Goal: Task Accomplishment & Management: Use online tool/utility

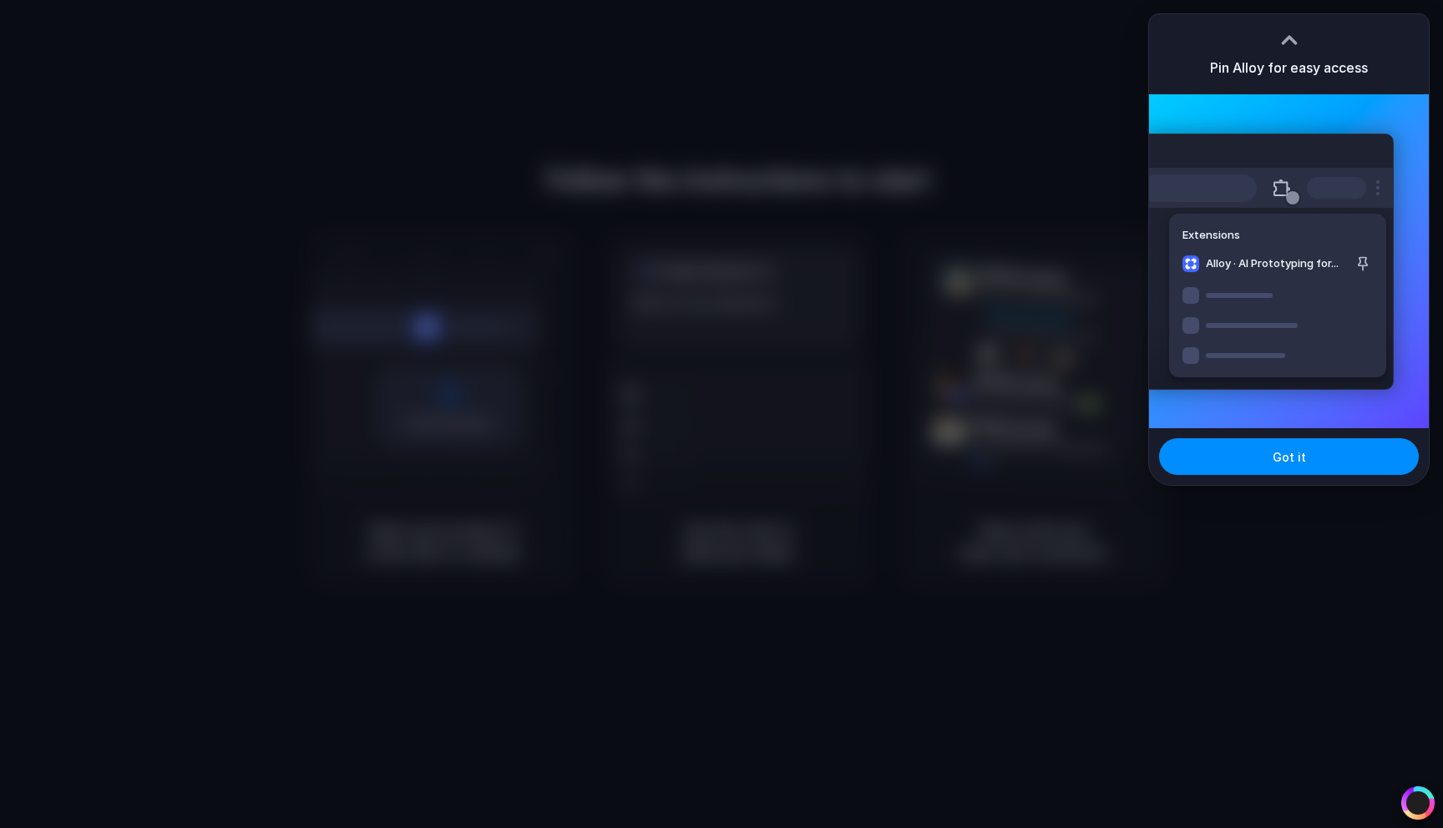
click at [638, 174] on div at bounding box center [721, 414] width 1443 height 828
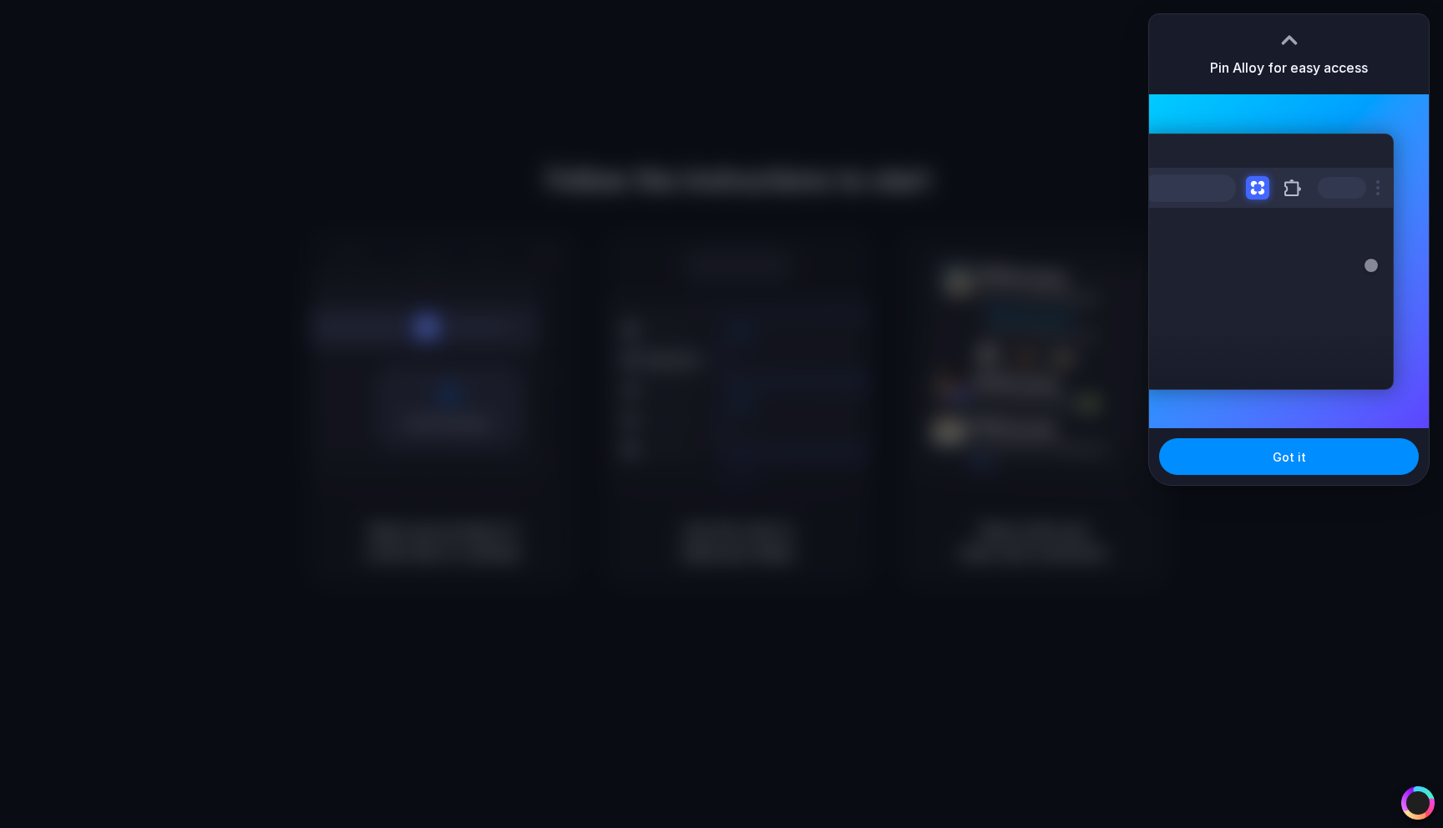
click at [882, 129] on div at bounding box center [721, 414] width 1443 height 828
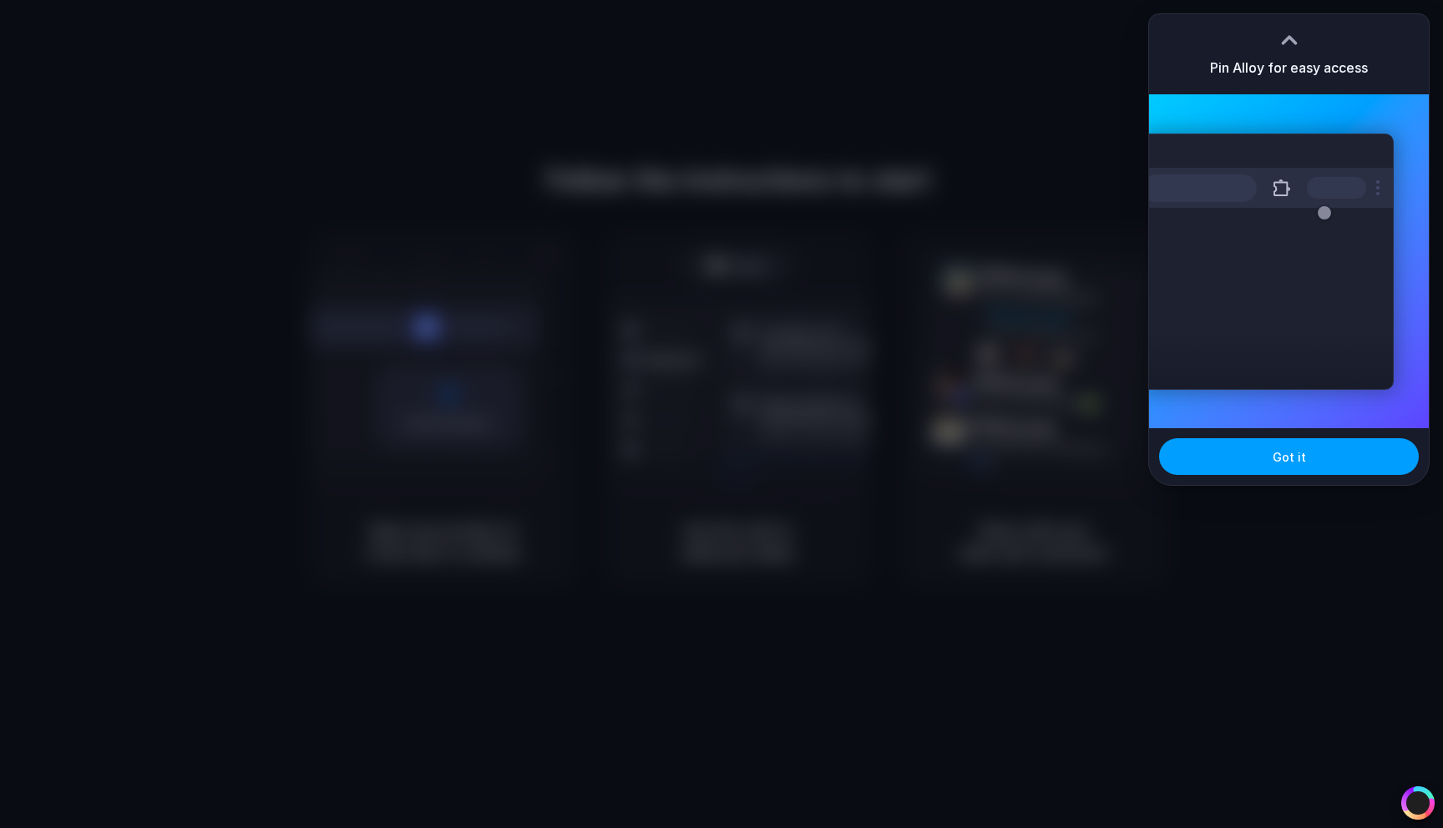
click at [1260, 463] on button "Got it" at bounding box center [1289, 456] width 260 height 37
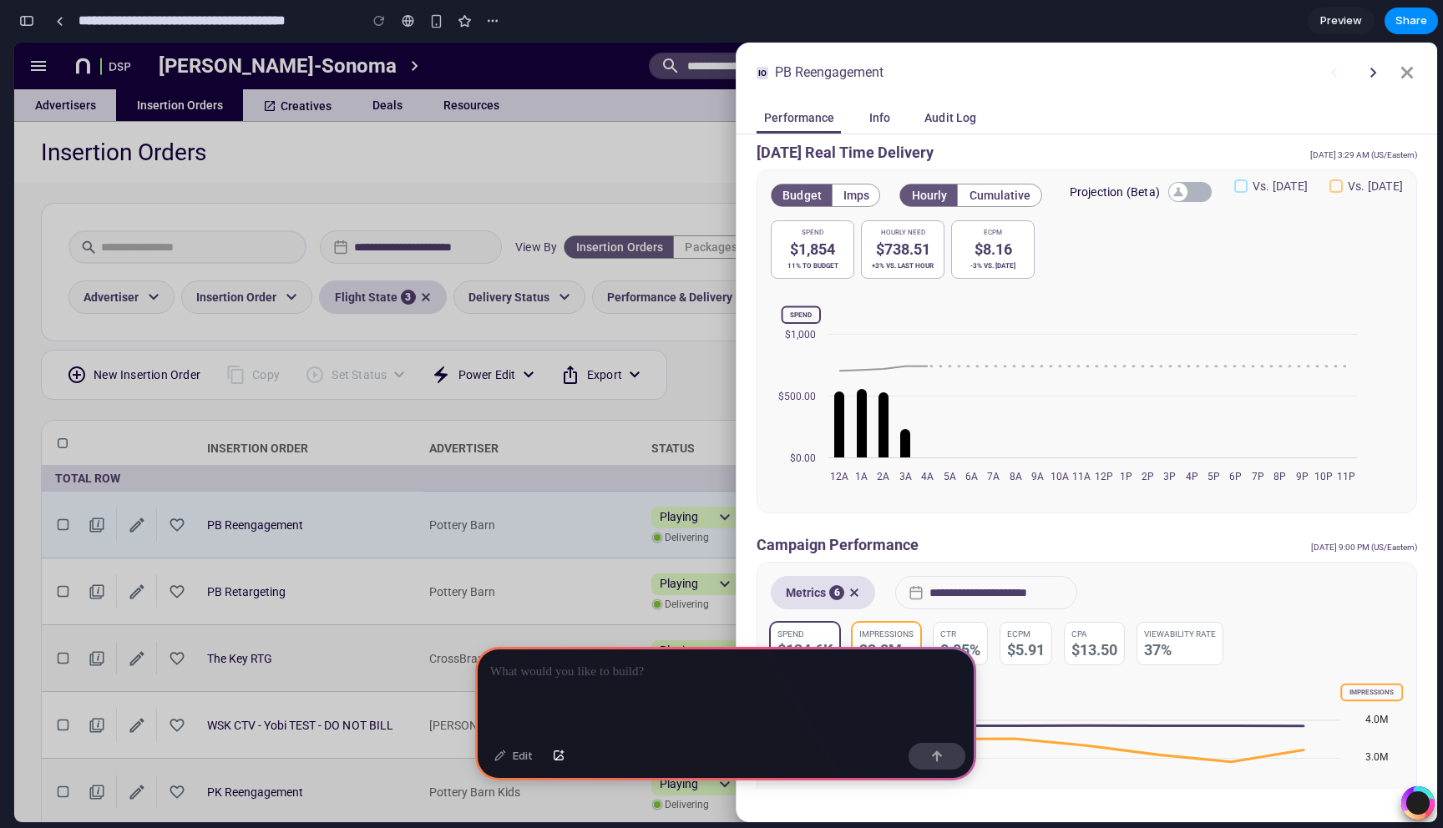
click at [656, 673] on p at bounding box center [725, 672] width 471 height 20
click at [924, 445] on rect at bounding box center [1067, 395] width 593 height 205
click at [894, 255] on div "$738.51" at bounding box center [902, 250] width 68 height 10
drag, startPoint x: 998, startPoint y: 252, endPoint x: 963, endPoint y: 182, distance: 78.4
click at [963, 182] on div "Budget Imps Hourly Cumulative Projection (Beta) vs. [DATE] vs. [DATE] Spend $1,…" at bounding box center [1086, 341] width 660 height 344
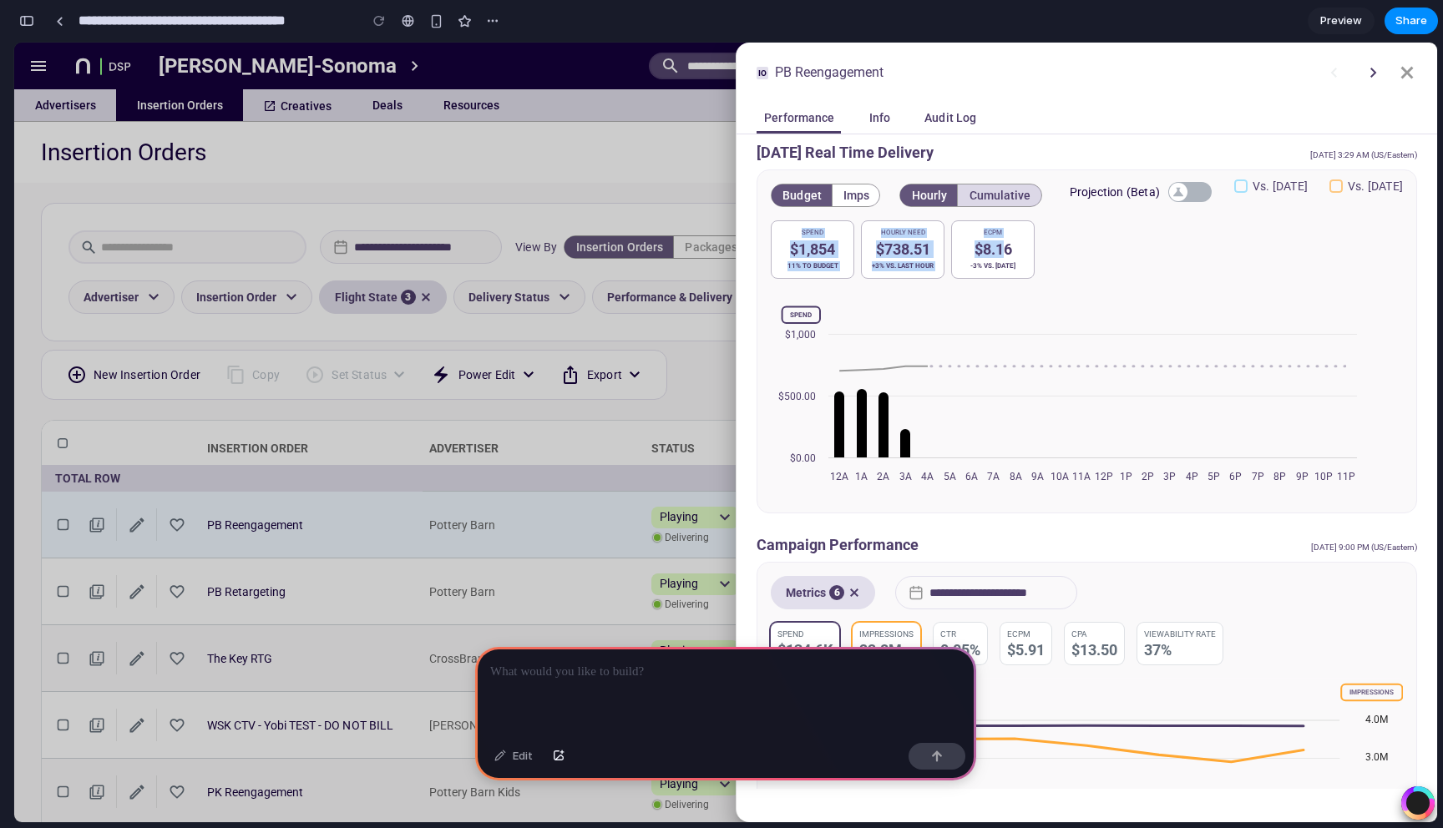
click at [975, 189] on span "Cumulative" at bounding box center [999, 195] width 63 height 13
click at [973, 189] on span "Cumulative" at bounding box center [999, 195] width 63 height 13
click at [931, 189] on span "Hourly" at bounding box center [928, 195] width 37 height 13
click at [851, 187] on button "Imps" at bounding box center [856, 195] width 48 height 22
click at [545, 422] on div at bounding box center [725, 433] width 1422 height 780
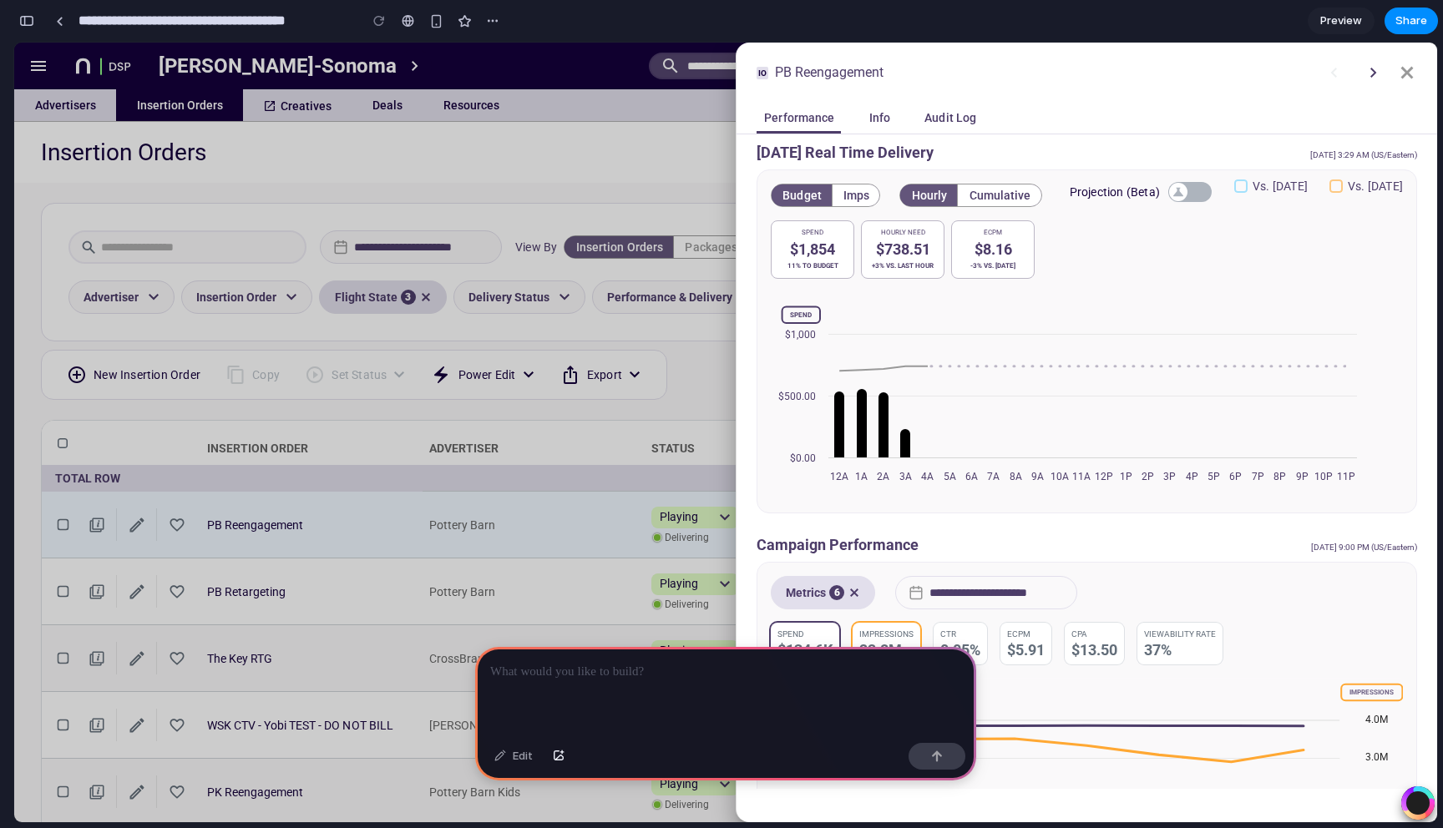
click at [662, 676] on p at bounding box center [725, 672] width 471 height 20
click at [731, 697] on div at bounding box center [725, 691] width 501 height 89
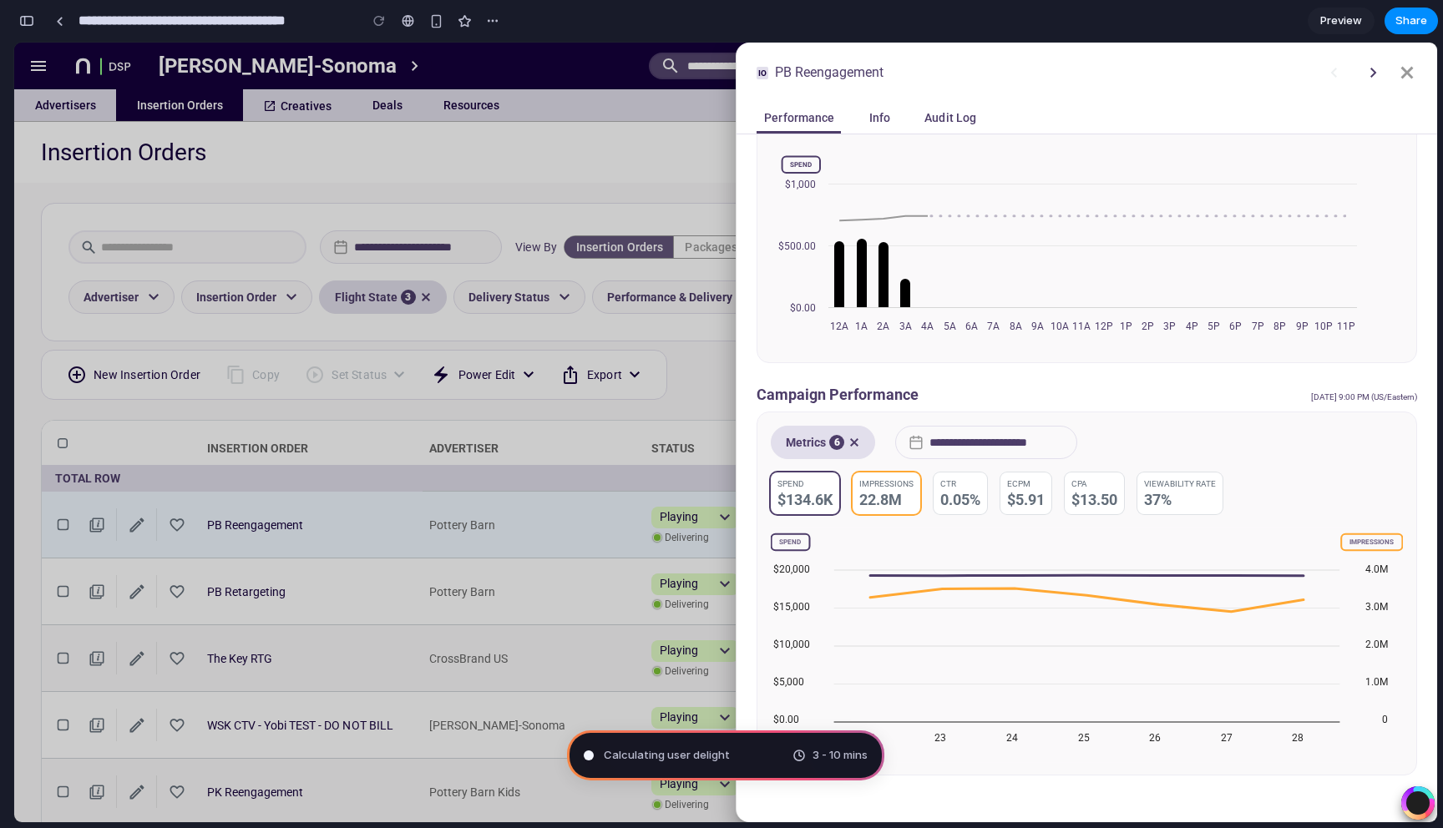
scroll to position [149, 0]
click at [1405, 74] on icon at bounding box center [1407, 73] width 13 height 13
click at [1373, 73] on icon at bounding box center [1373, 73] width 6 height 10
click at [685, 754] on span "Assembling puzzle pieces" at bounding box center [672, 755] width 136 height 17
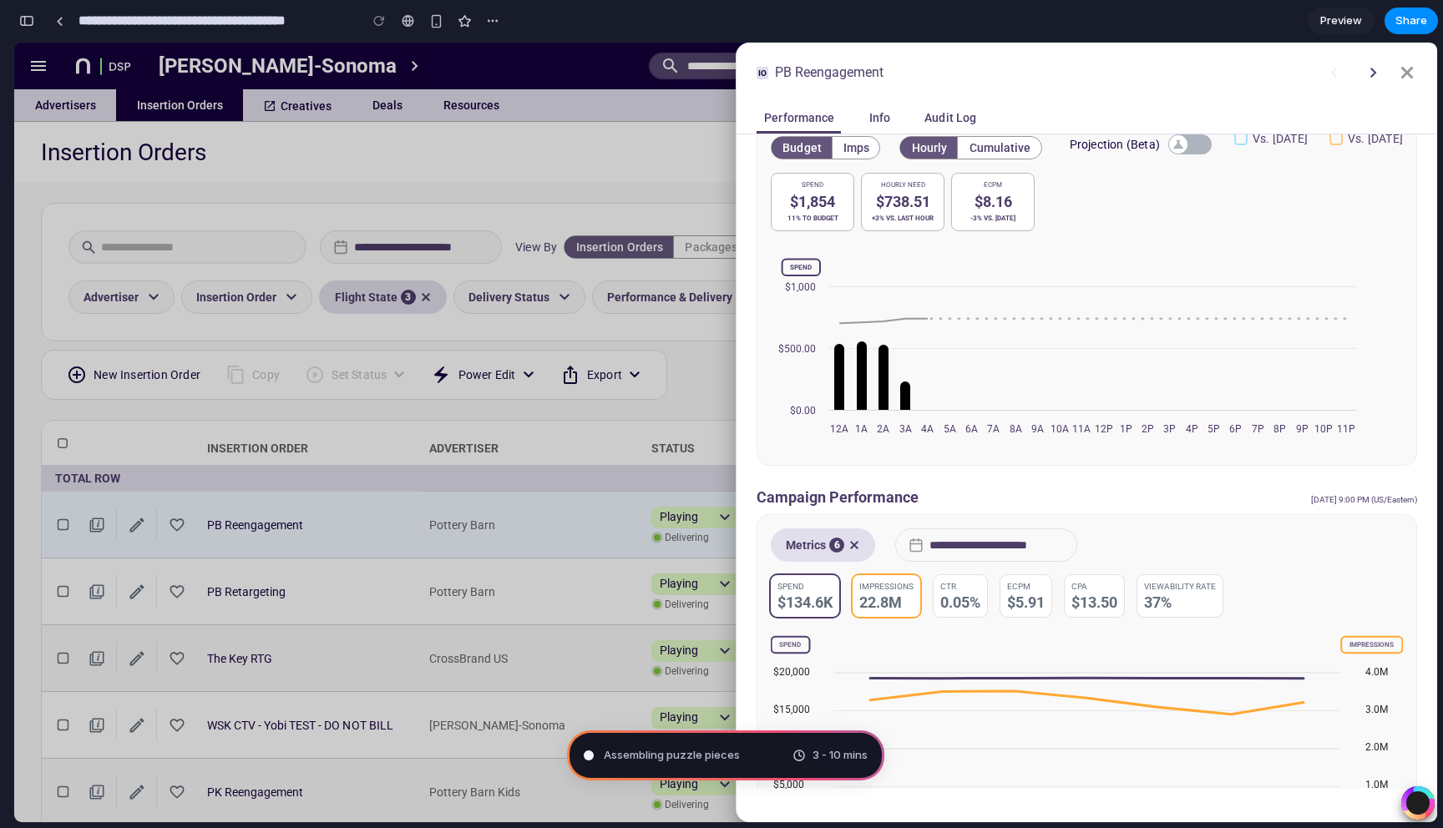
scroll to position [0, 0]
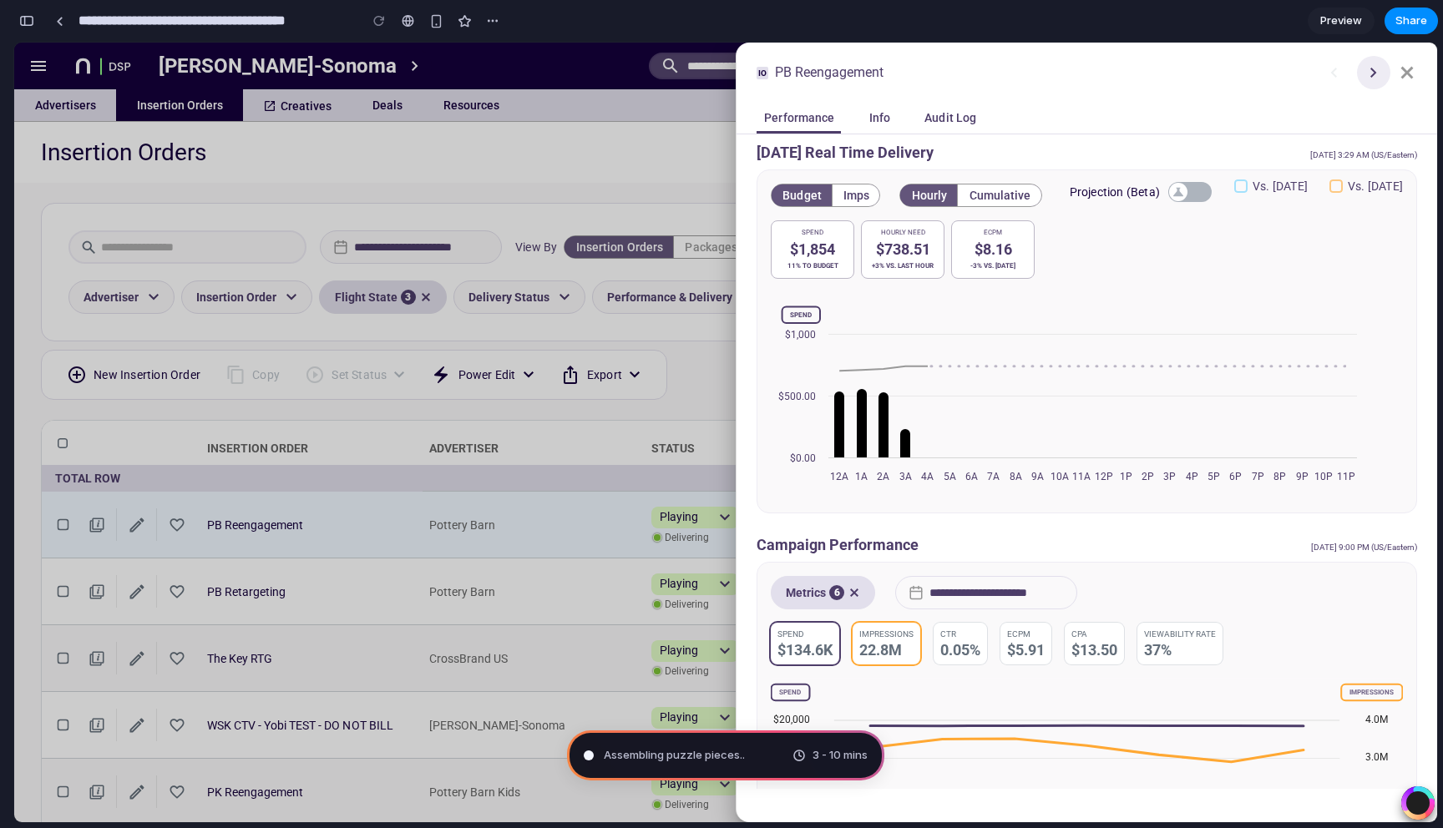
click at [1371, 68] on icon at bounding box center [1373, 73] width 6 height 10
click at [1399, 69] on icon at bounding box center [1407, 73] width 20 height 20
click at [1369, 73] on icon at bounding box center [1373, 72] width 13 height 13
click at [623, 754] on span "Consulting the digital oracle" at bounding box center [678, 755] width 149 height 17
click at [586, 749] on div "Consulting the digital oracle .." at bounding box center [671, 755] width 174 height 17
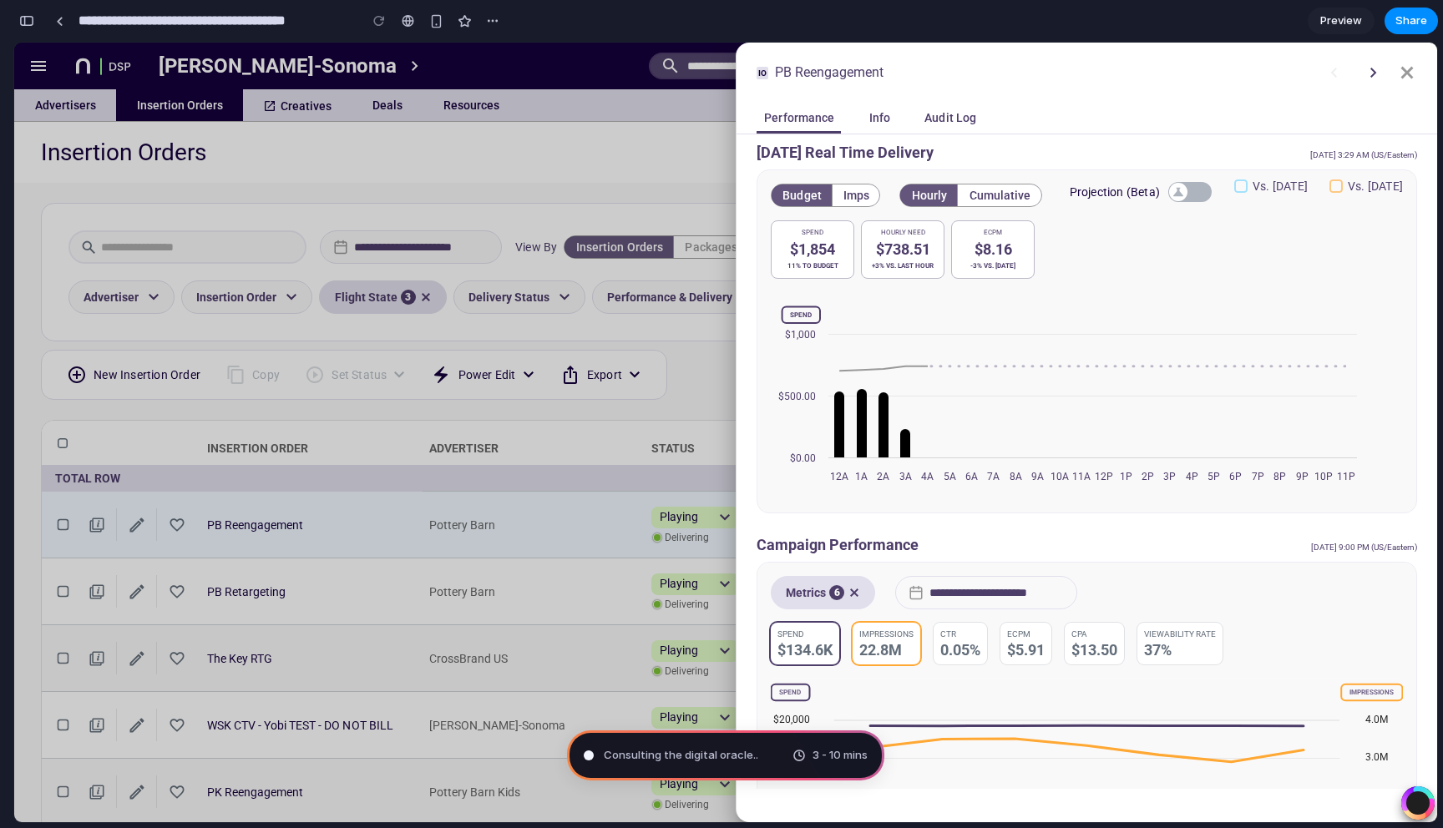
click at [819, 754] on span "3 - 10 mins" at bounding box center [839, 755] width 55 height 17
type input "**********"
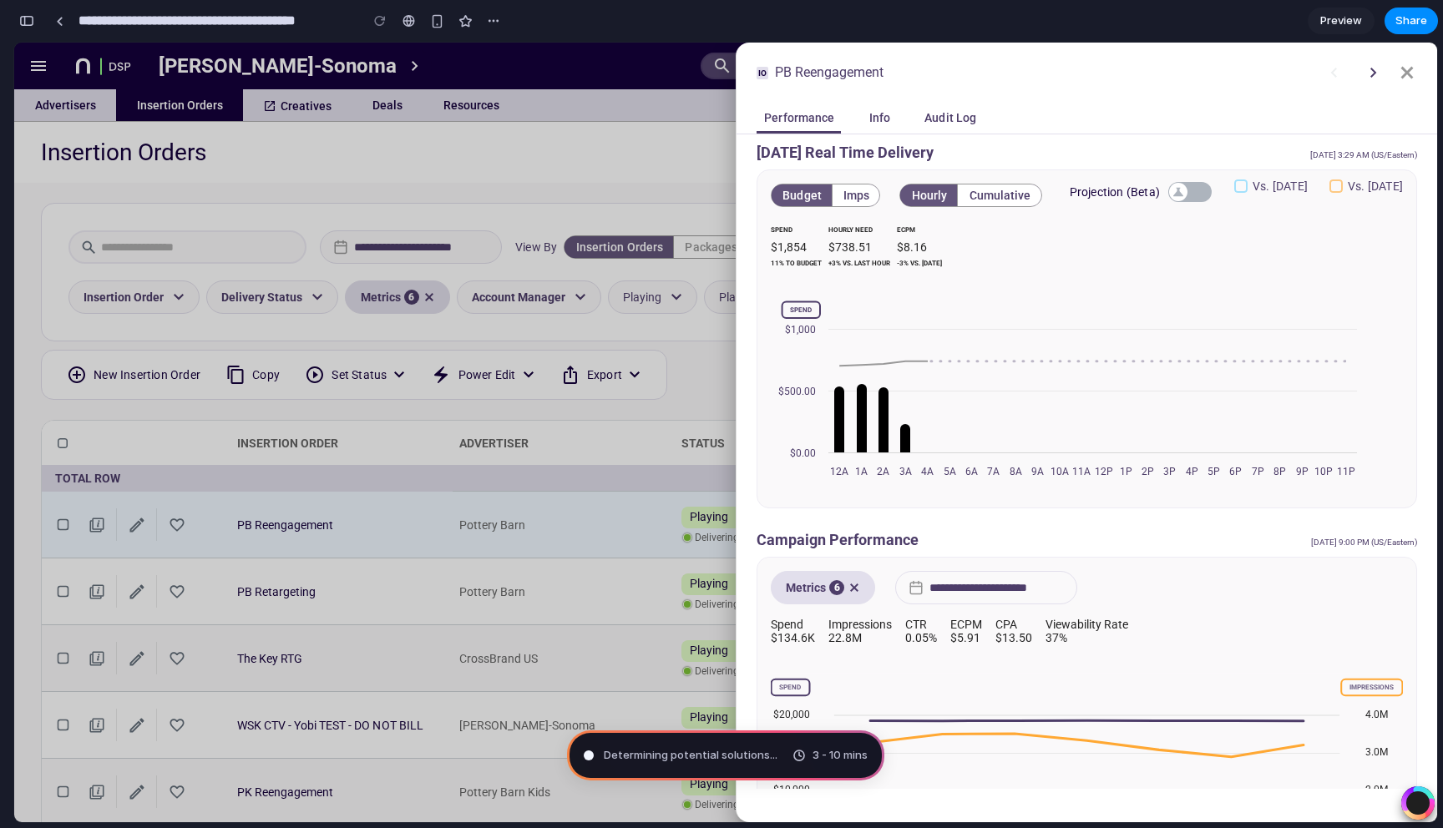
scroll to position [299, 0]
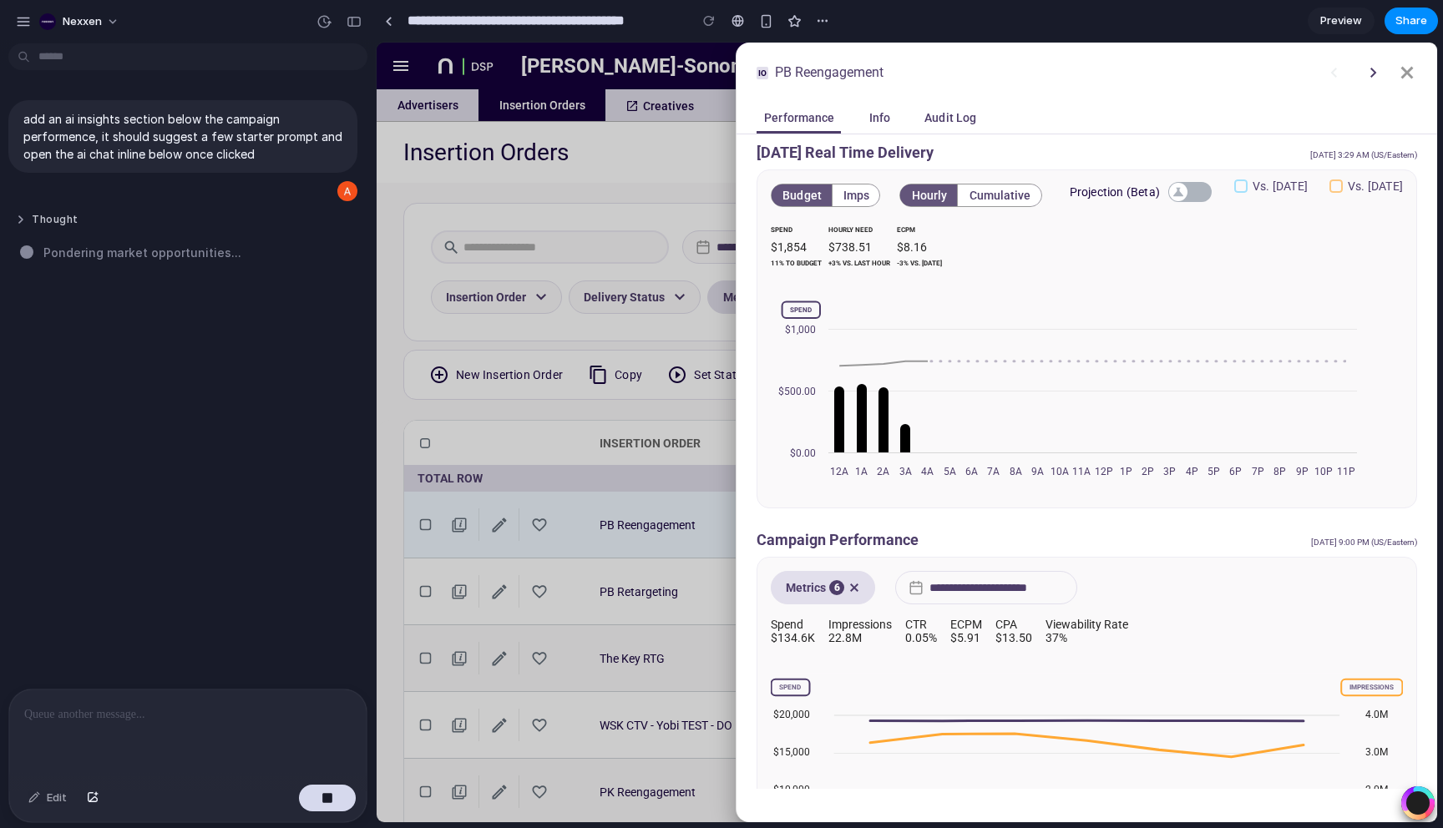
click at [73, 220] on button "Thought" at bounding box center [154, 220] width 279 height 14
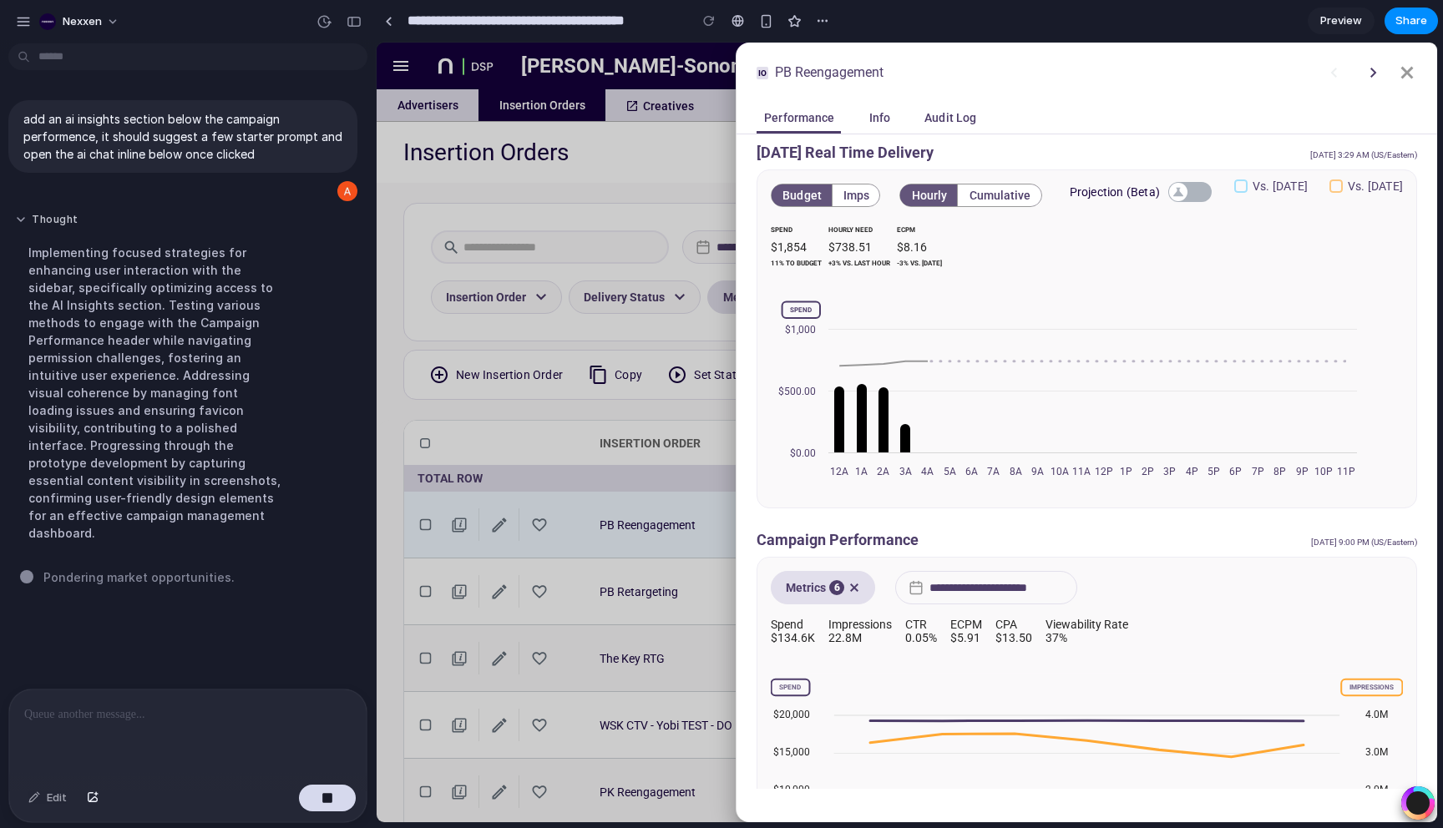
click at [51, 224] on button "Thought" at bounding box center [154, 220] width 279 height 14
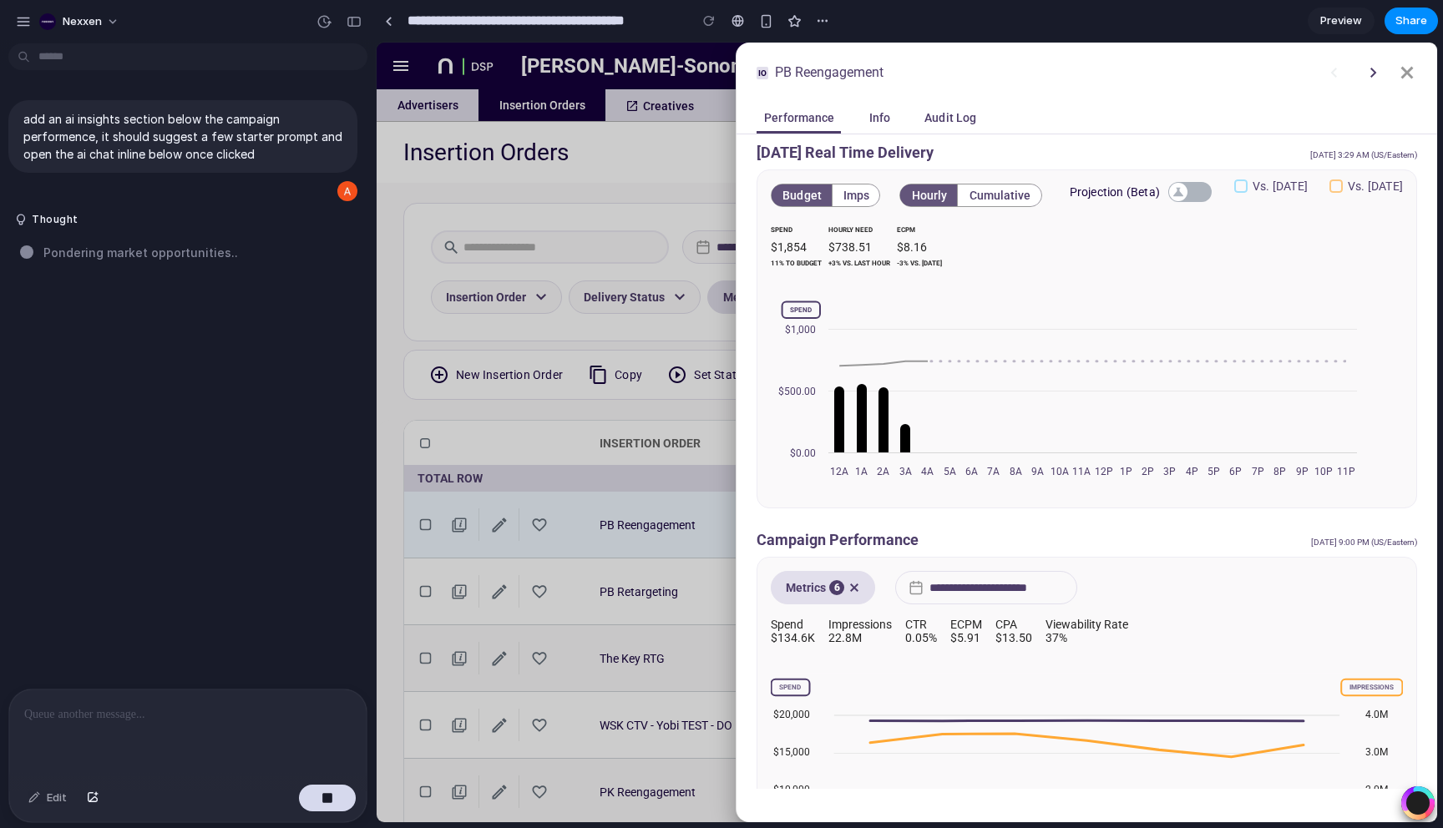
click at [202, 714] on p at bounding box center [187, 715] width 327 height 20
drag, startPoint x: 35, startPoint y: 801, endPoint x: 110, endPoint y: 732, distance: 102.2
click at [95, 745] on div "Edit" at bounding box center [187, 756] width 357 height 133
click at [131, 717] on p at bounding box center [187, 715] width 327 height 20
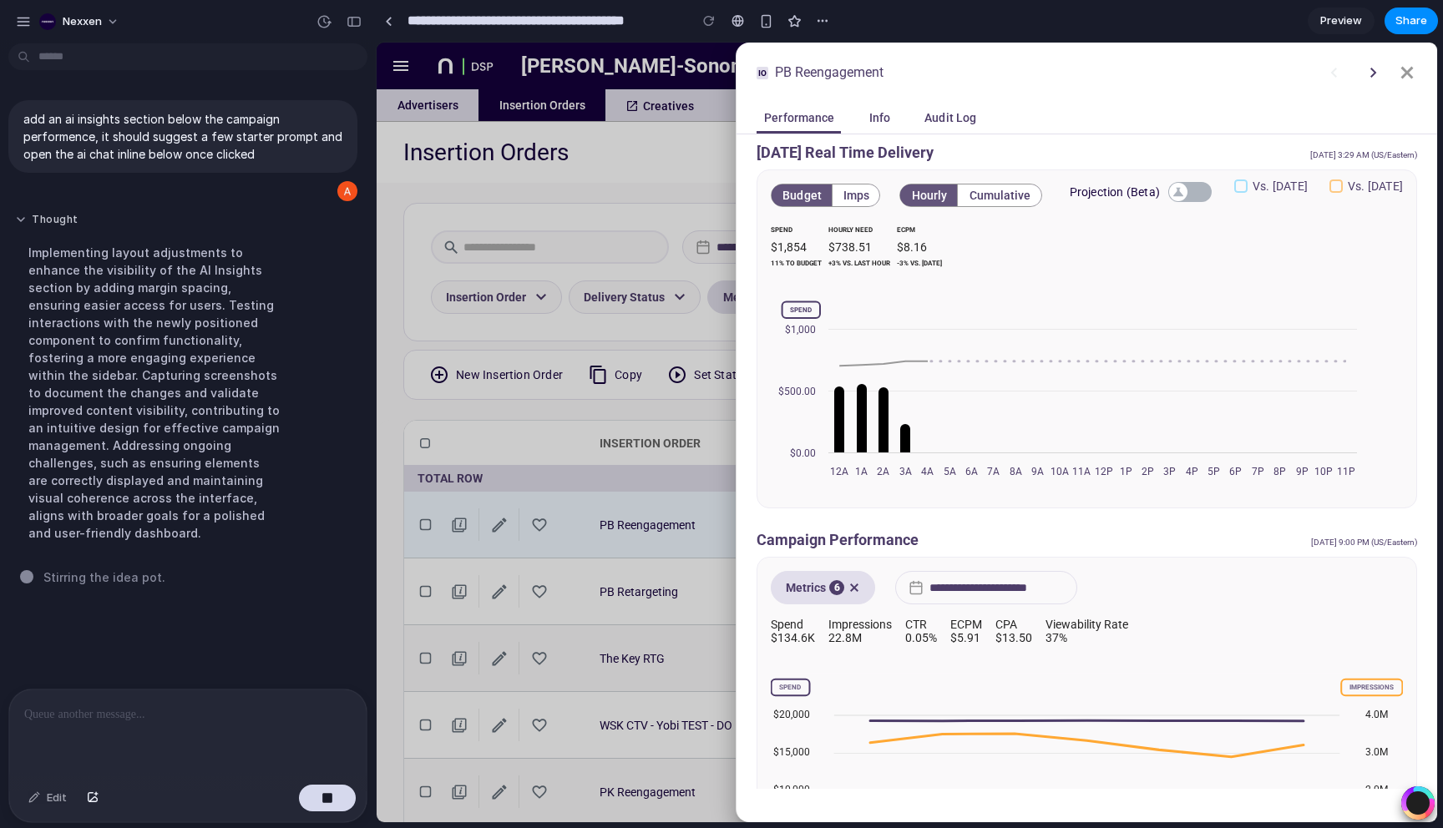
click at [62, 227] on button "Thought" at bounding box center [154, 220] width 279 height 14
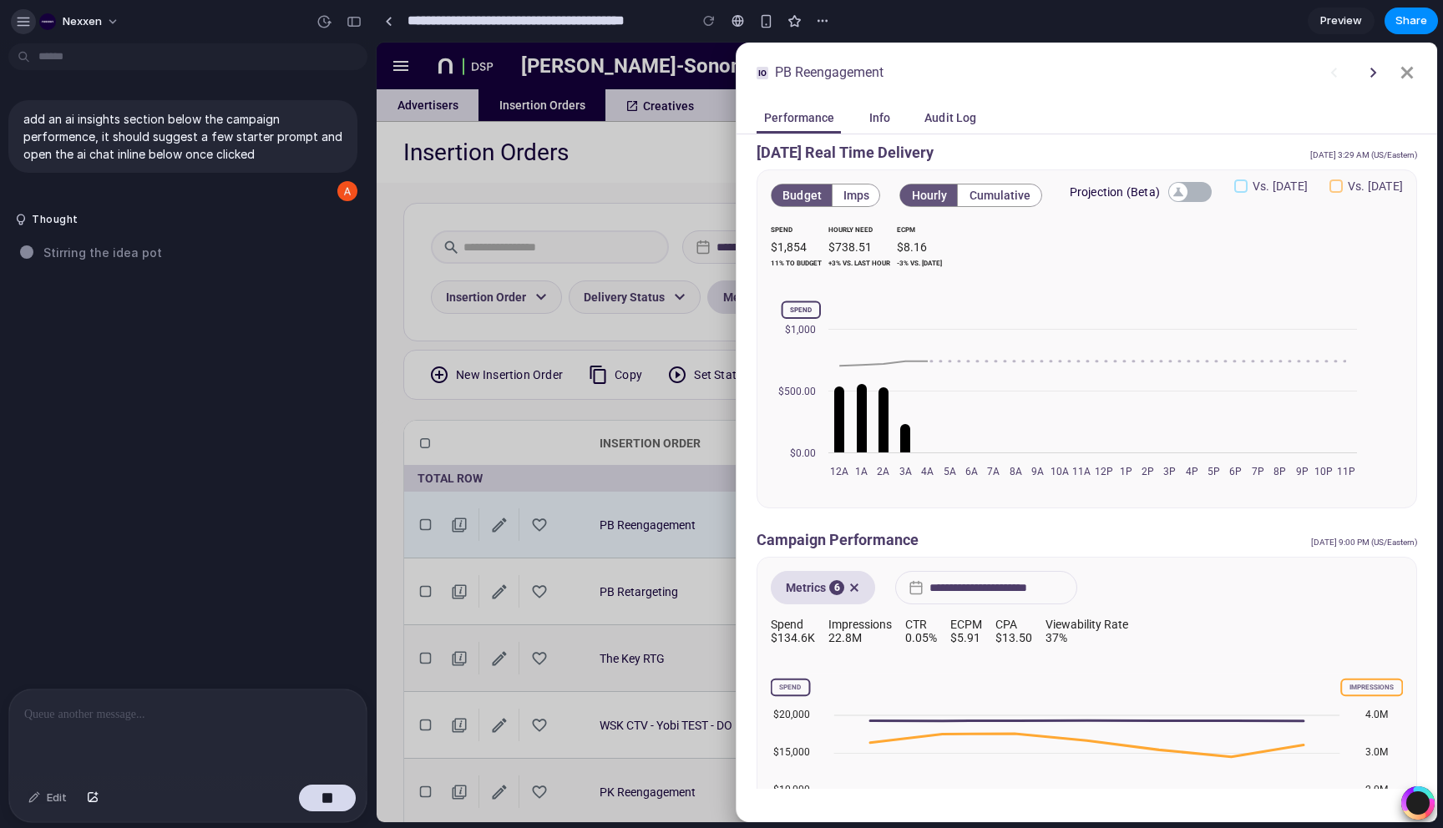
click at [24, 21] on div "button" at bounding box center [23, 21] width 15 height 15
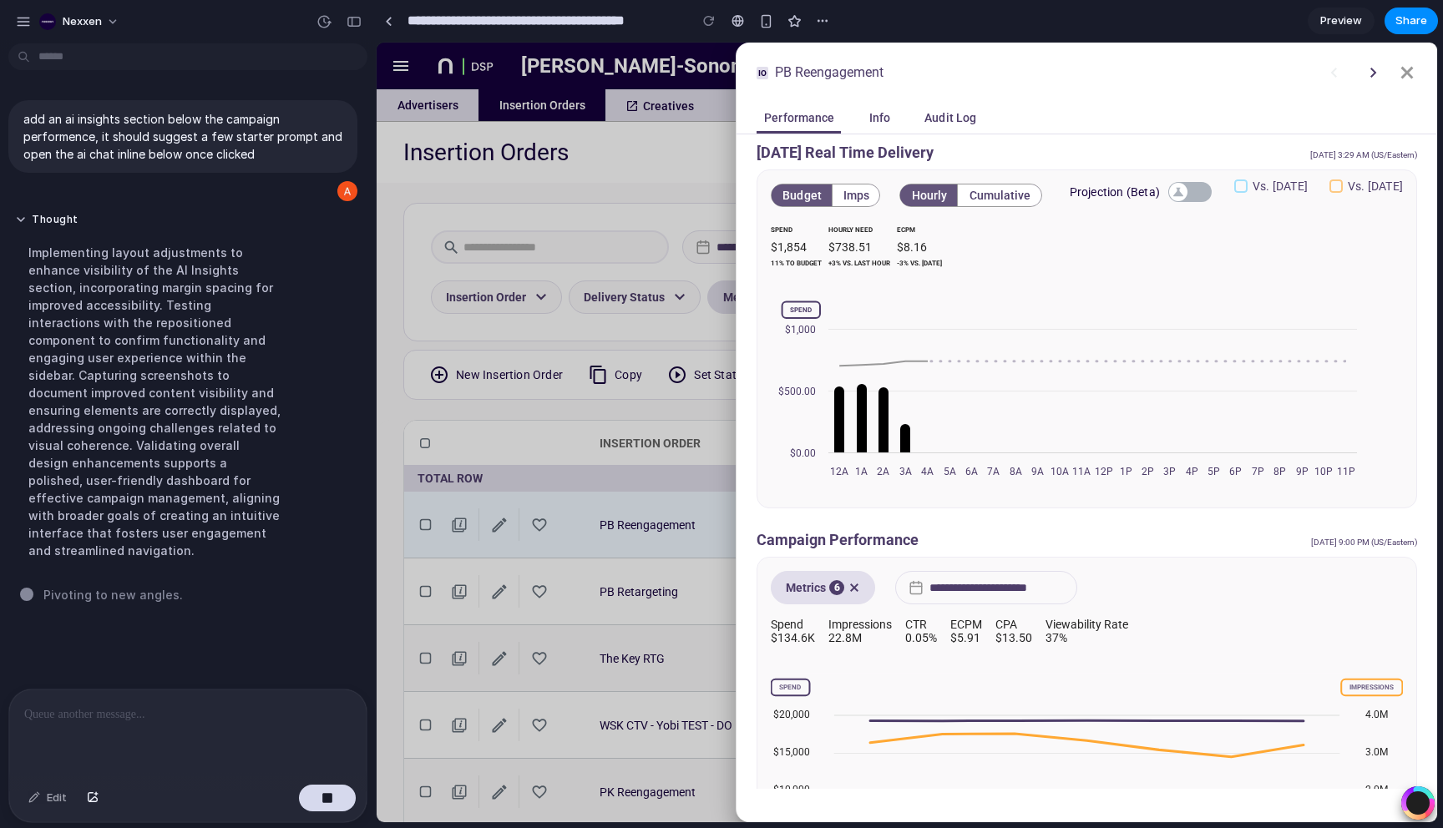
drag, startPoint x: 886, startPoint y: 450, endPoint x: 855, endPoint y: 520, distance: 76.6
click at [858, 520] on div "Today's Real Time Delivery September 29, 2025 3:29 AM (US/Eastern) Budget Imps …" at bounding box center [1086, 327] width 700 height 387
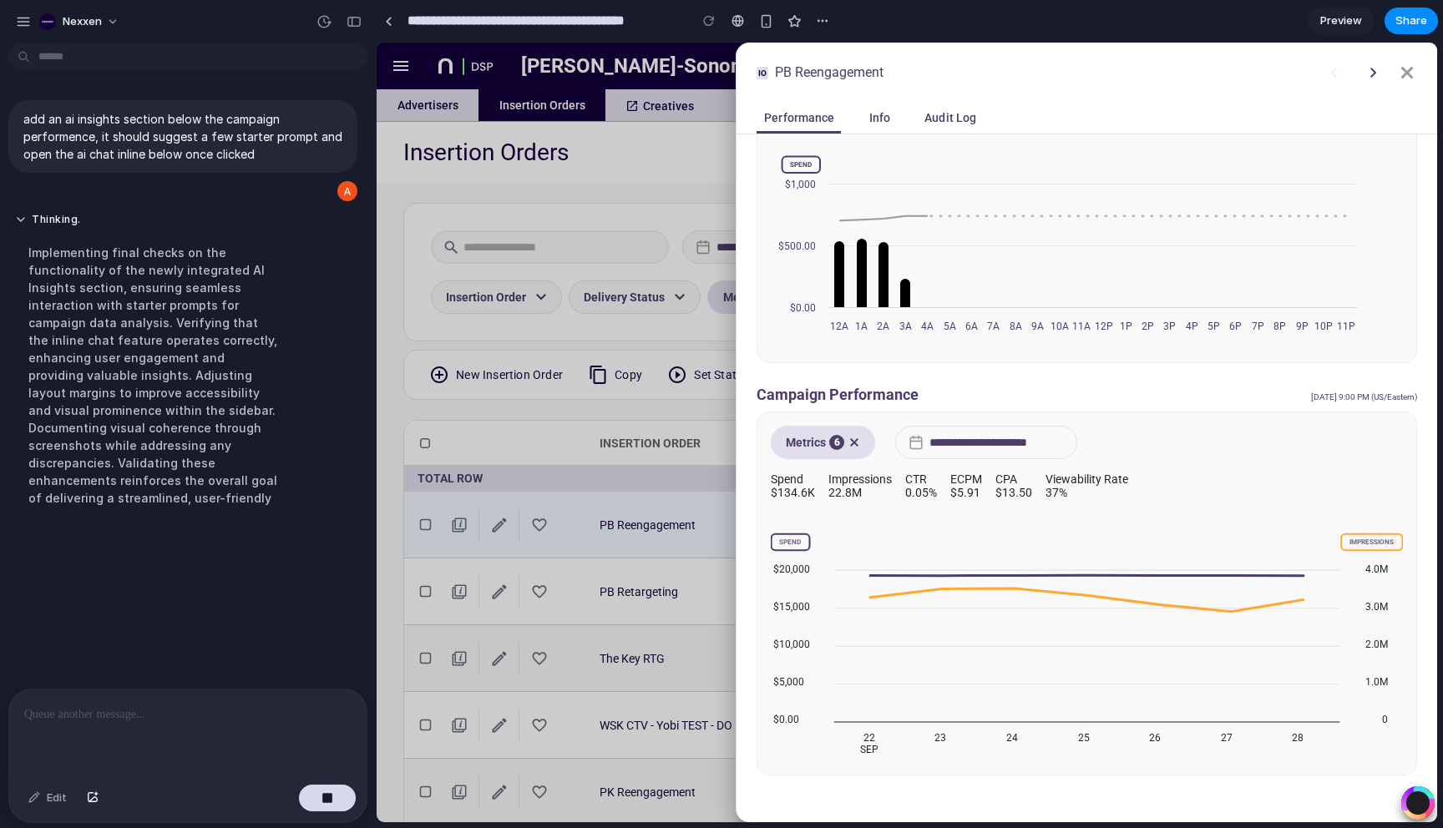
click at [265, 729] on div at bounding box center [187, 734] width 357 height 88
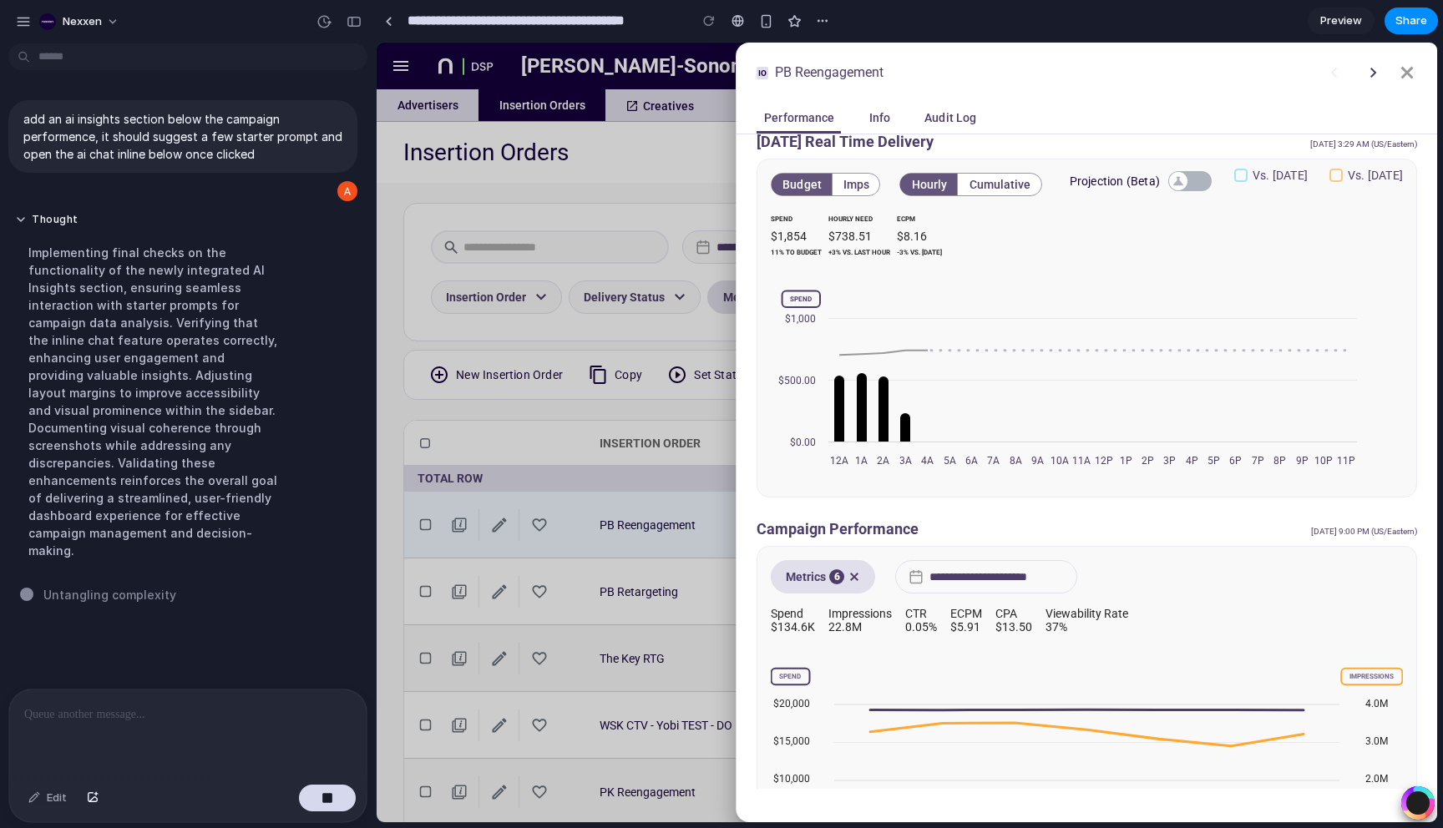
scroll to position [0, 0]
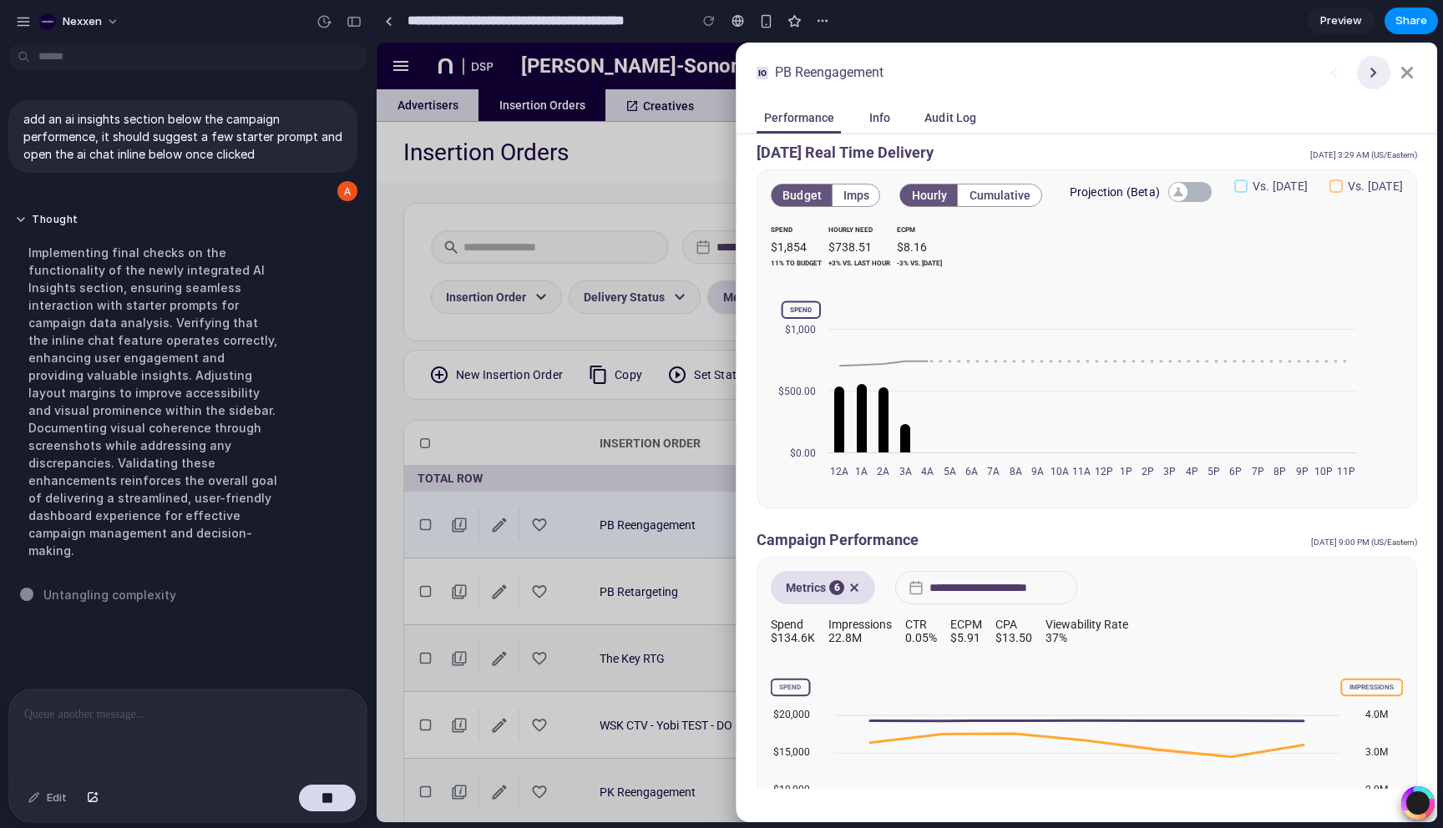
click at [1377, 73] on icon at bounding box center [1373, 72] width 13 height 13
click at [1412, 73] on icon at bounding box center [1407, 73] width 20 height 20
